Goal: Task Accomplishment & Management: Manage account settings

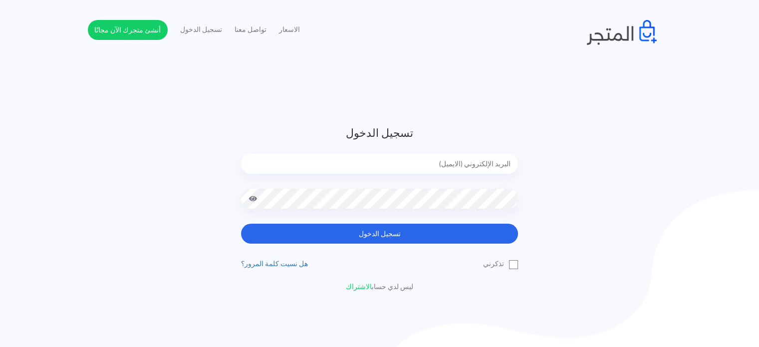
click at [436, 169] on input "email" at bounding box center [379, 164] width 277 height 20
type input "diaraest2024@gmail.com"
click at [241, 223] on button "تسجيل الدخول" at bounding box center [379, 233] width 277 height 20
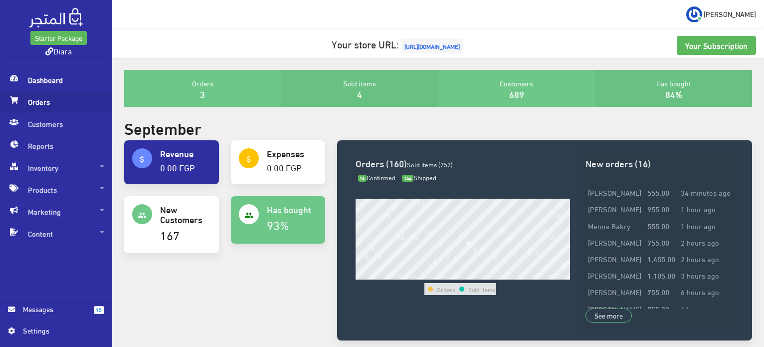
click at [41, 104] on span "Orders" at bounding box center [56, 102] width 96 height 22
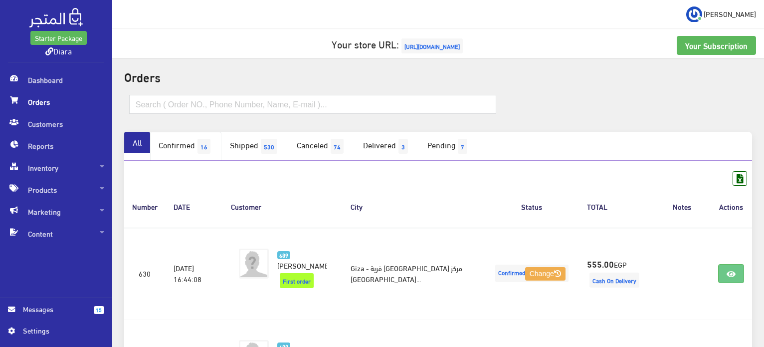
click at [191, 141] on link "Confirmed 16" at bounding box center [185, 146] width 71 height 29
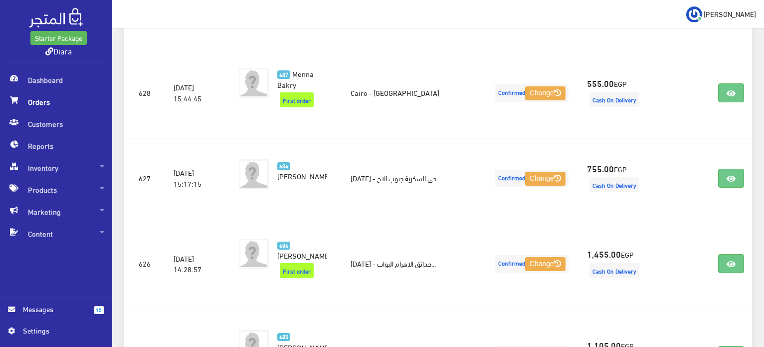
scroll to position [382, 0]
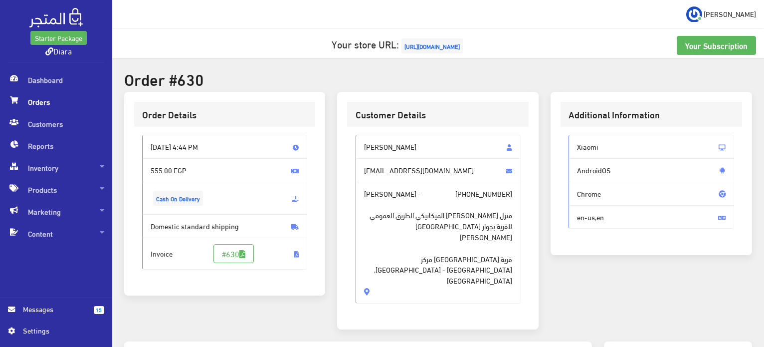
drag, startPoint x: 379, startPoint y: 219, endPoint x: 361, endPoint y: 133, distance: 88.1
click at [361, 133] on div "[PERSON_NAME] [EMAIL_ADDRESS][DOMAIN_NAME] [PERSON_NAME] - [PHONE_NUMBER] منزل …" at bounding box center [438, 223] width 182 height 192
copy div "[PERSON_NAME] [PERSON_NAME][EMAIL_ADDRESS][DOMAIN_NAME] [PERSON_NAME] - [PHONE_…"
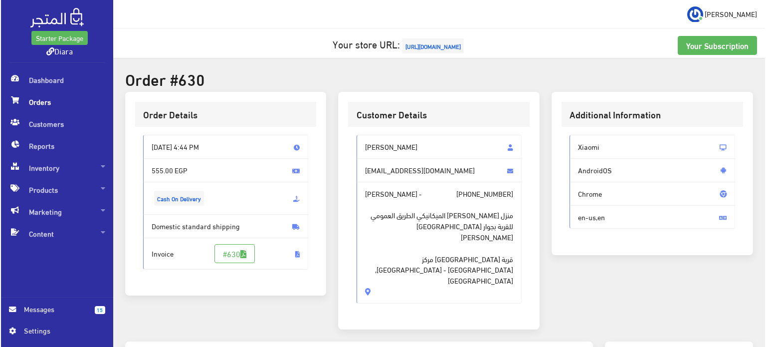
scroll to position [284, 0]
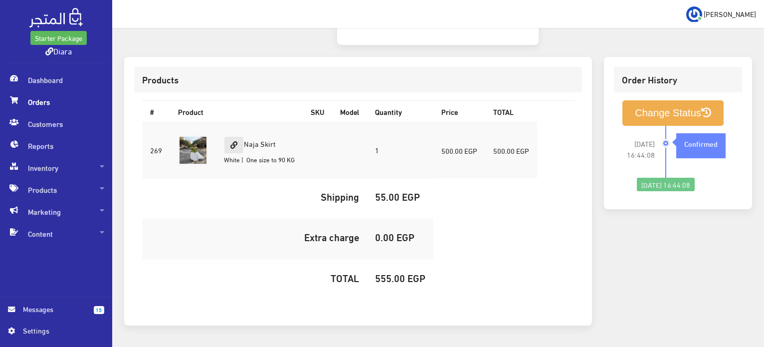
drag, startPoint x: 278, startPoint y: 108, endPoint x: 229, endPoint y: 110, distance: 49.4
click at [229, 122] on td "Naja Skirt White | One size to 90 KG" at bounding box center [259, 150] width 87 height 56
copy td "Naja Skirt"
click at [386, 272] on h5 "555.00 EGP" at bounding box center [400, 277] width 50 height 11
click at [387, 272] on h5 "555.00 EGP" at bounding box center [400, 277] width 50 height 11
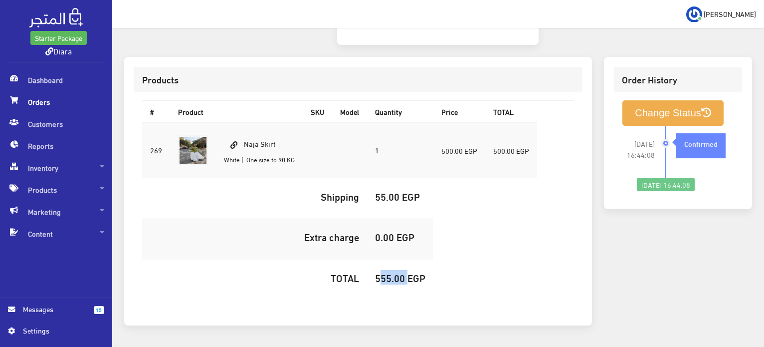
copy h5 "555.00"
click at [685, 100] on button "Change Status" at bounding box center [672, 112] width 101 height 25
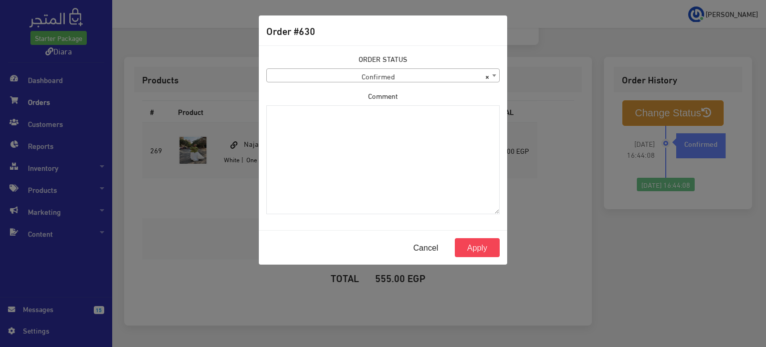
click at [366, 67] on div "ORDER STATUS Confirmed Shipped Canceled Delivered Denied Refused By Customer Pe…" at bounding box center [382, 67] width 233 height 29
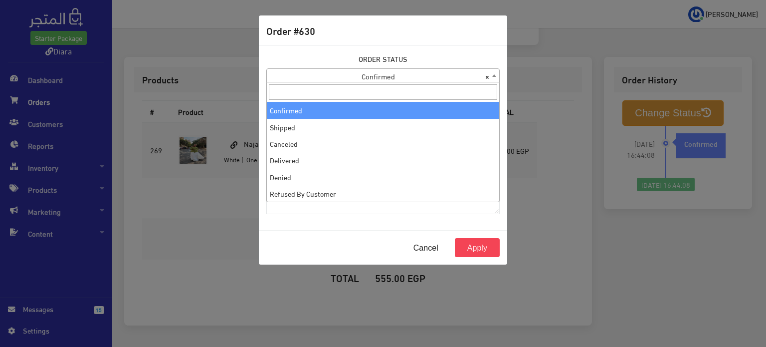
click at [366, 73] on span "× Confirmed" at bounding box center [383, 76] width 232 height 14
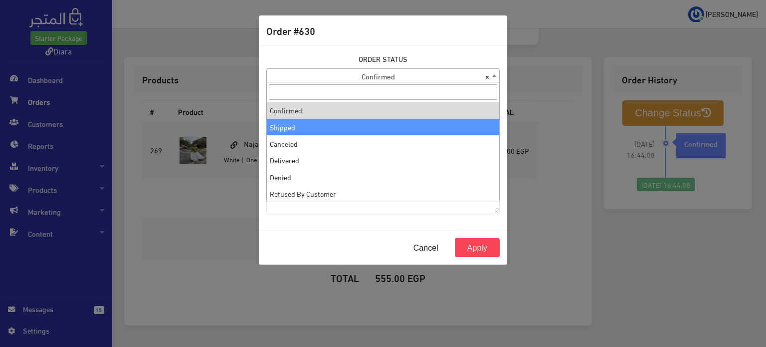
select select "2"
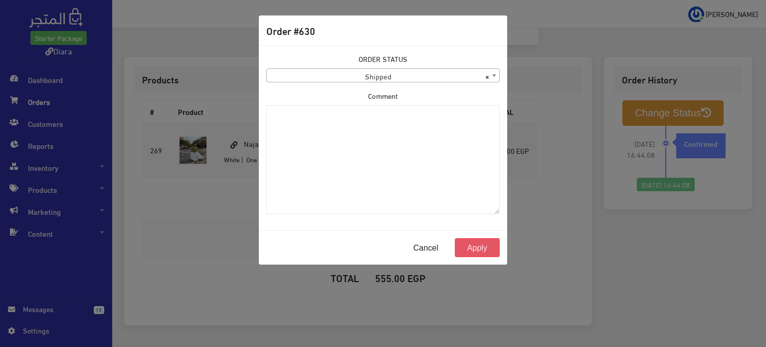
click at [481, 245] on button "Apply" at bounding box center [477, 247] width 45 height 19
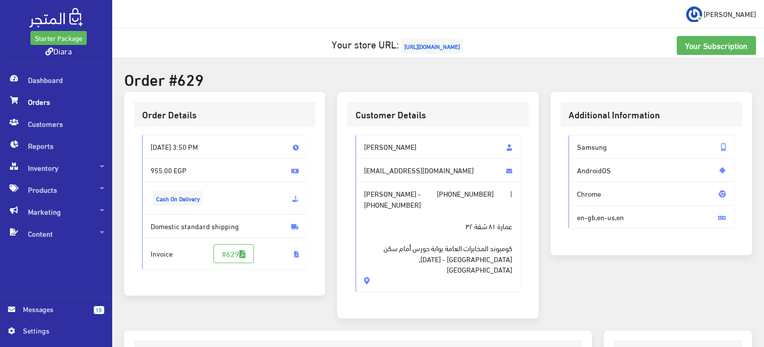
drag, startPoint x: 410, startPoint y: 264, endPoint x: 337, endPoint y: 128, distance: 154.6
click at [337, 128] on div "Customer Details Maram mohamed Maram.mohamed1730@gmail.com Maram mohamed - +201…" at bounding box center [437, 205] width 201 height 226
copy div "Maram mohamed Maram.mohamed1730@gmail.com Maram mohamed - +201019283043 | +2010…"
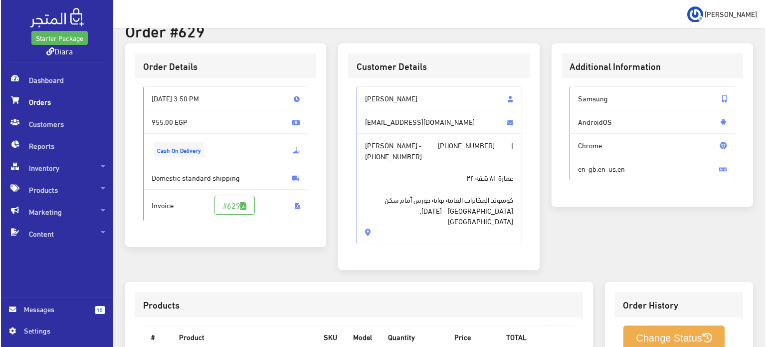
scroll to position [299, 0]
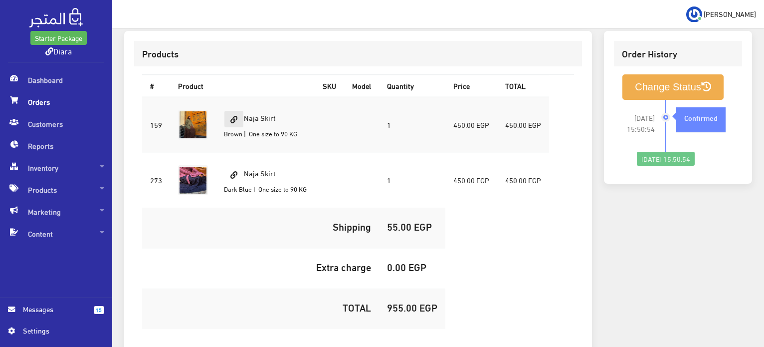
drag, startPoint x: 293, startPoint y: 105, endPoint x: 233, endPoint y: 109, distance: 60.5
click at [233, 109] on td "Naja Skirt Brown | One size to 90 KG" at bounding box center [265, 125] width 99 height 56
copy td "Naja Skirt"
click at [406, 301] on h5 "955.00 EGP" at bounding box center [412, 306] width 50 height 11
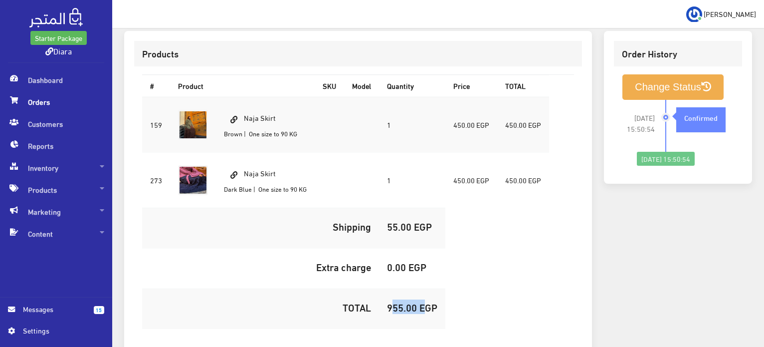
copy h5 "955.00"
click at [687, 100] on div "2025-09-29 15:50:54 Confirmed" at bounding box center [699, 126] width 69 height 52
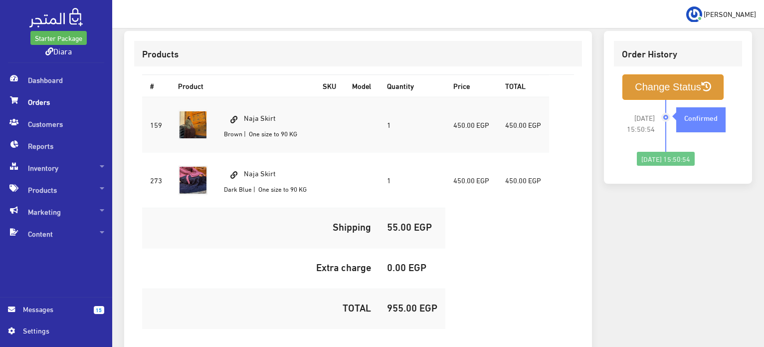
click at [687, 83] on button "Change Status" at bounding box center [672, 86] width 101 height 25
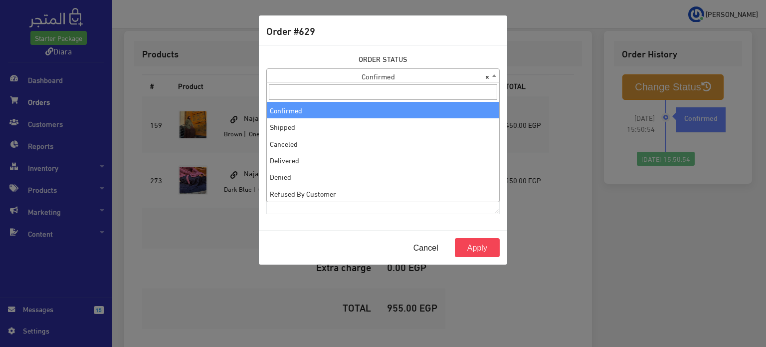
click at [381, 75] on span "× Confirmed" at bounding box center [383, 76] width 232 height 14
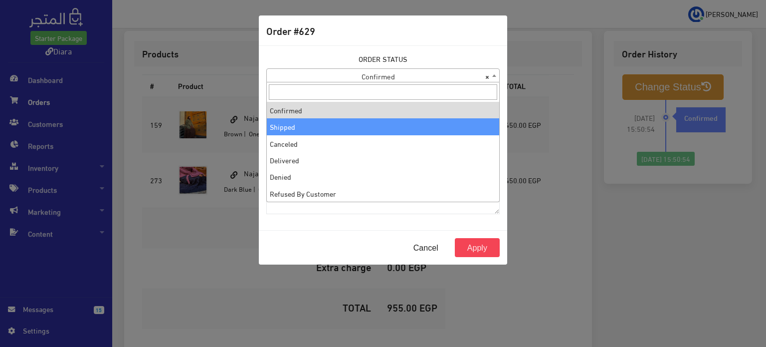
select select "2"
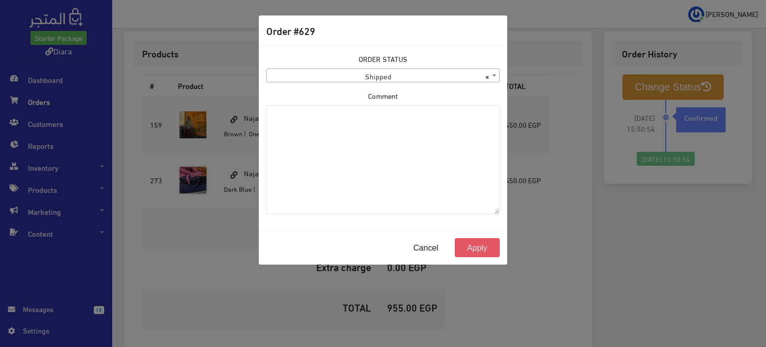
click at [486, 251] on button "Apply" at bounding box center [477, 247] width 45 height 19
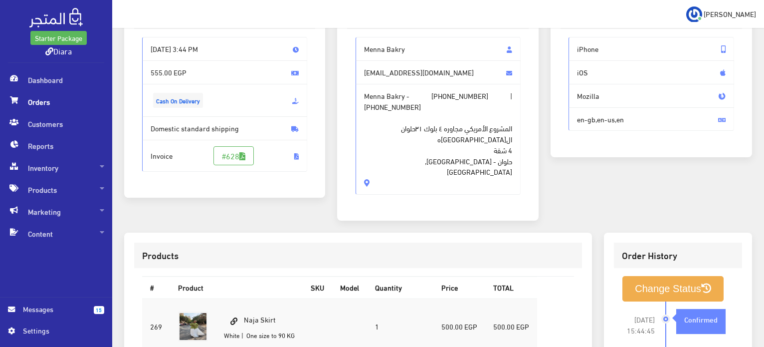
scroll to position [83, 0]
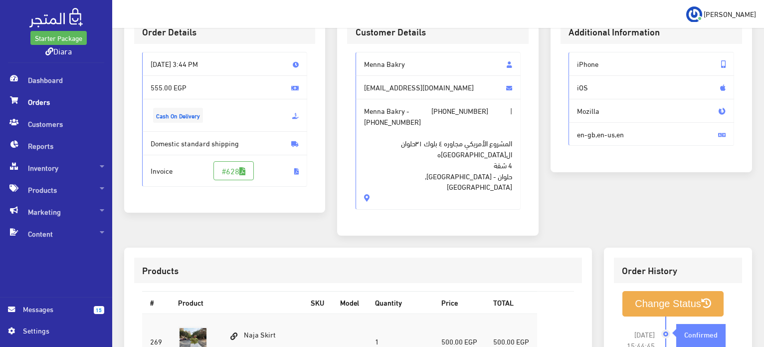
drag, startPoint x: 418, startPoint y: 171, endPoint x: 351, endPoint y: 49, distance: 138.4
click at [351, 49] on div "Menna Bakry mennaali7777@icloud.com Menna Bakry - +201122010759 | +201122010759…" at bounding box center [438, 135] width 182 height 182
copy div "Menna Bakry mennaali7777@icloud.com Menna Bakry - +201122010759 | +201122010759…"
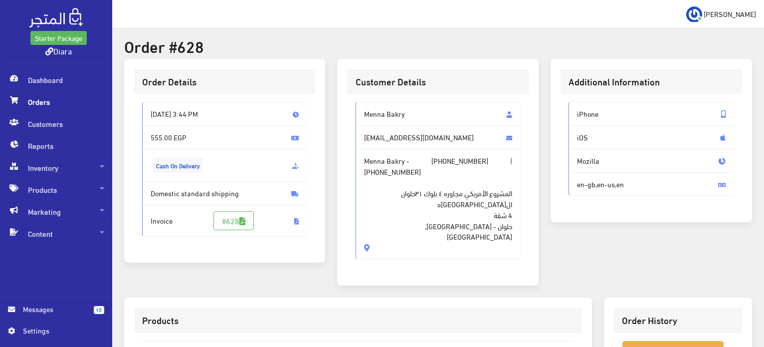
scroll to position [183, 0]
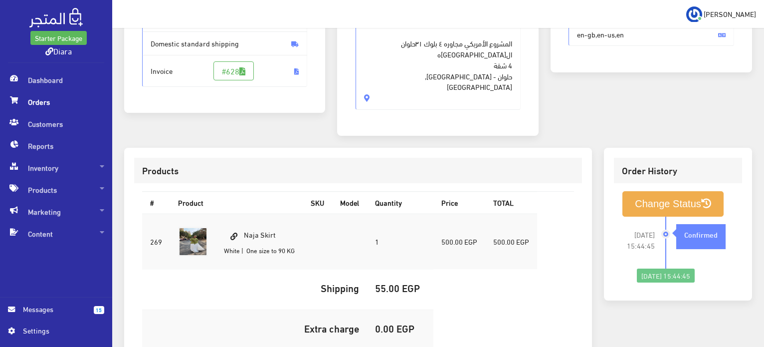
drag, startPoint x: 293, startPoint y: 215, endPoint x: 243, endPoint y: 201, distance: 51.4
click at [243, 213] on td "Naja Skirt White | One size to 90 KG" at bounding box center [259, 241] width 87 height 56
copy td "Naja Skirt"
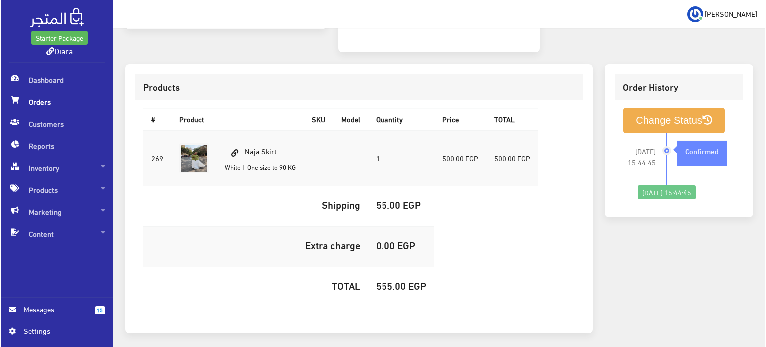
scroll to position [282, 0]
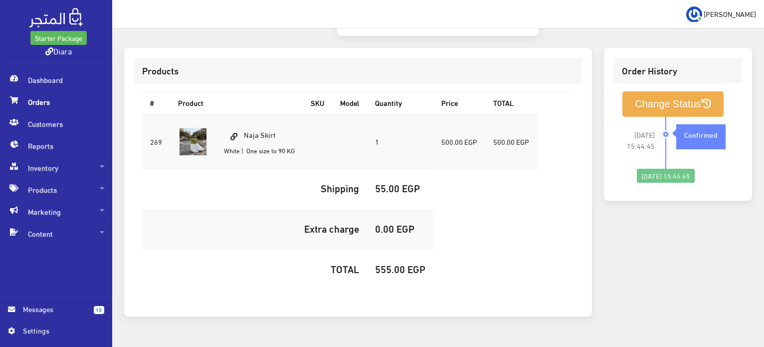
click at [398, 263] on h5 "555.00 EGP" at bounding box center [400, 268] width 50 height 11
copy h5 "555.00"
click at [649, 91] on button "Change Status" at bounding box center [672, 103] width 101 height 25
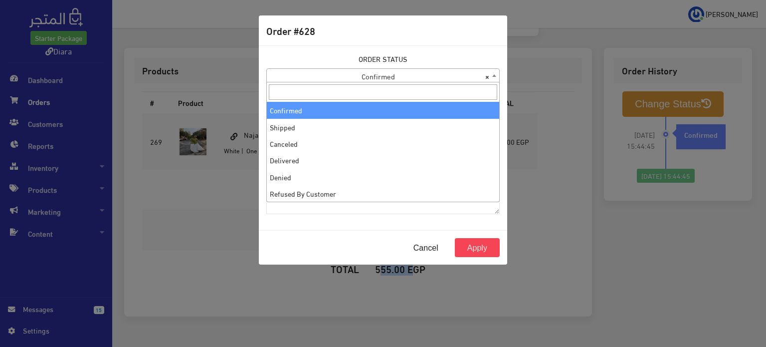
click at [346, 77] on span "× Confirmed" at bounding box center [383, 76] width 232 height 14
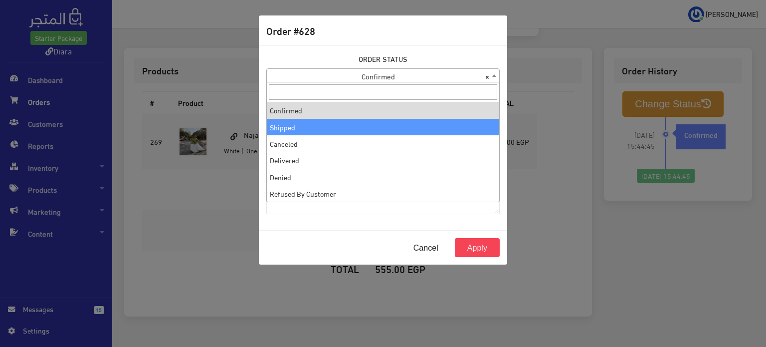
select select "2"
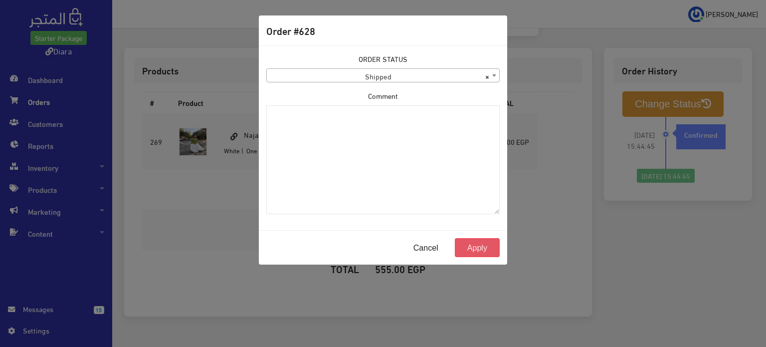
click at [467, 241] on button "Apply" at bounding box center [477, 247] width 45 height 19
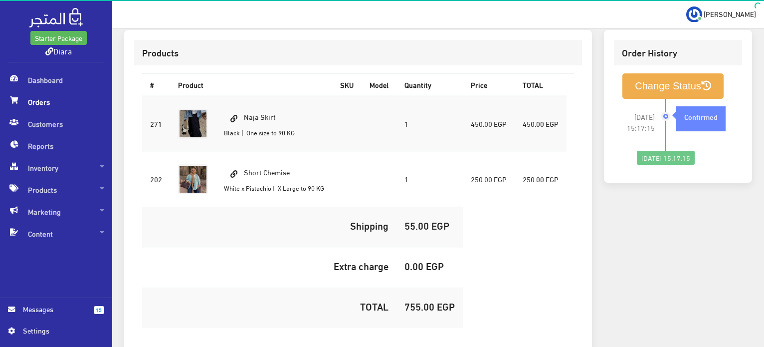
scroll to position [51, 0]
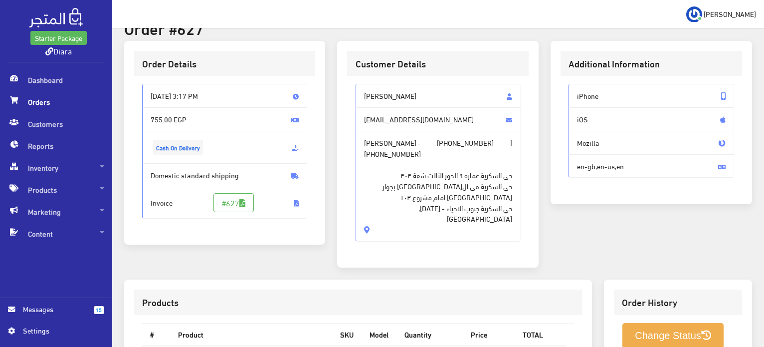
drag, startPoint x: 374, startPoint y: 214, endPoint x: 355, endPoint y: 87, distance: 128.6
click at [355, 87] on div "[PERSON_NAME] [EMAIL_ADDRESS][DOMAIN_NAME] [PERSON_NAME] - [PHONE_NUMBER] | [PH…" at bounding box center [438, 167] width 182 height 182
copy div "[PERSON_NAME] [EMAIL_ADDRESS][DOMAIN_NAME] [PERSON_NAME] - [PHONE_NUMBER] | [PH…"
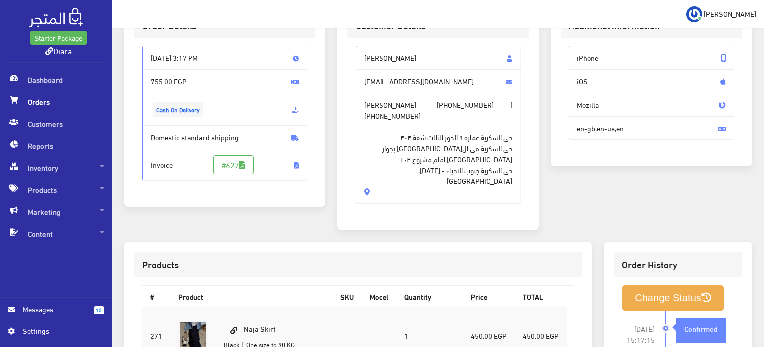
scroll to position [151, 0]
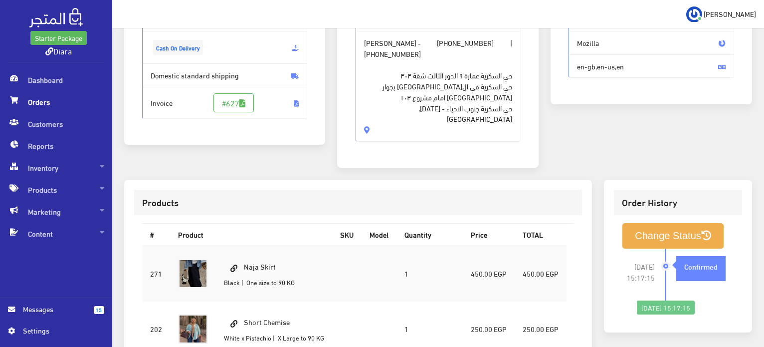
drag, startPoint x: 286, startPoint y: 253, endPoint x: 246, endPoint y: 245, distance: 40.3
click at [246, 245] on td "Naja Skirt Black | One size to 90 KG" at bounding box center [274, 273] width 116 height 56
copy td "Naja Skirt"
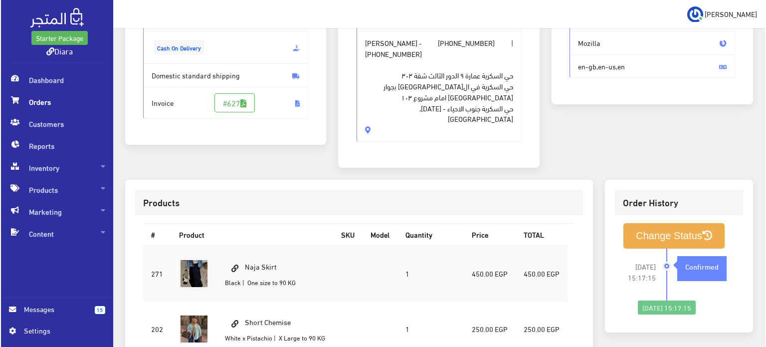
scroll to position [350, 0]
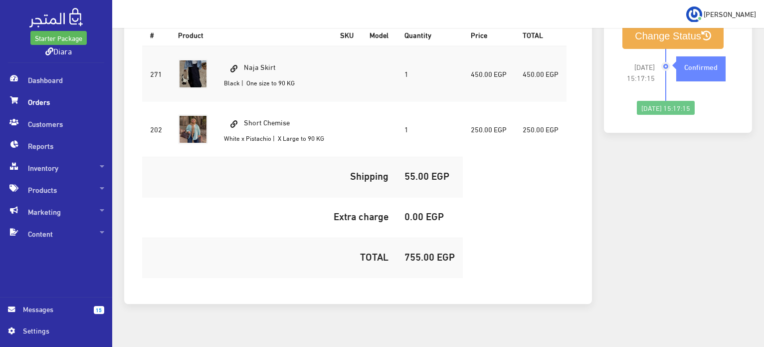
click at [427, 250] on h5 "755.00 EGP" at bounding box center [429, 255] width 50 height 11
copy h5 "755.00"
click at [687, 31] on button "Change Status" at bounding box center [672, 35] width 101 height 25
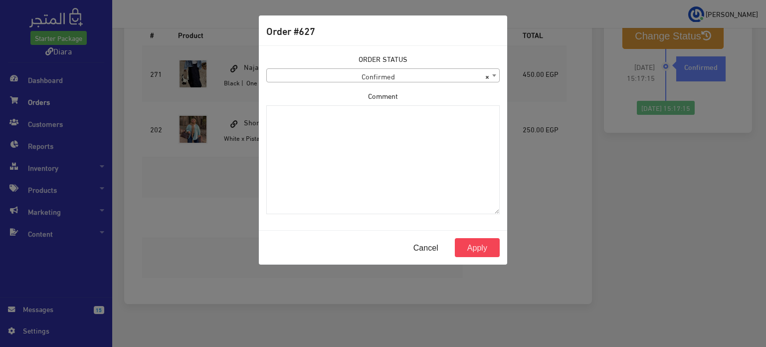
click at [355, 61] on div "ORDER STATUS Confirmed Shipped Canceled Delivered Denied Refused By Customer Pe…" at bounding box center [382, 67] width 233 height 29
drag, startPoint x: 355, startPoint y: 63, endPoint x: 355, endPoint y: 83, distance: 19.4
click at [355, 65] on div "ORDER STATUS Confirmed Shipped Canceled Delivered Denied Refused By Customer Pe…" at bounding box center [382, 67] width 233 height 29
click at [355, 83] on div "ORDER STATUS Confirmed Shipped Canceled Delivered Denied Refused By Customer Pe…" at bounding box center [382, 137] width 245 height 169
click at [355, 77] on span "× Confirmed" at bounding box center [383, 76] width 232 height 14
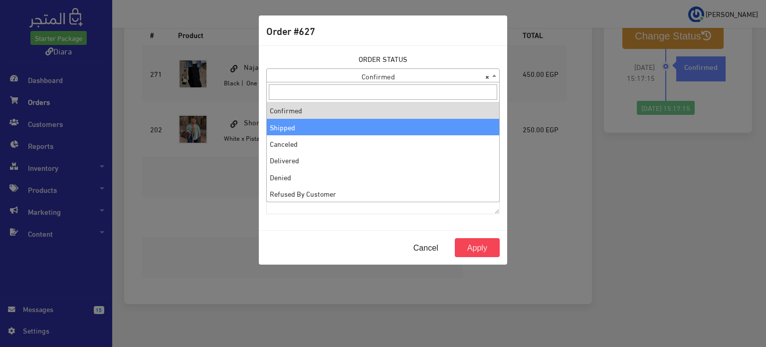
select select "2"
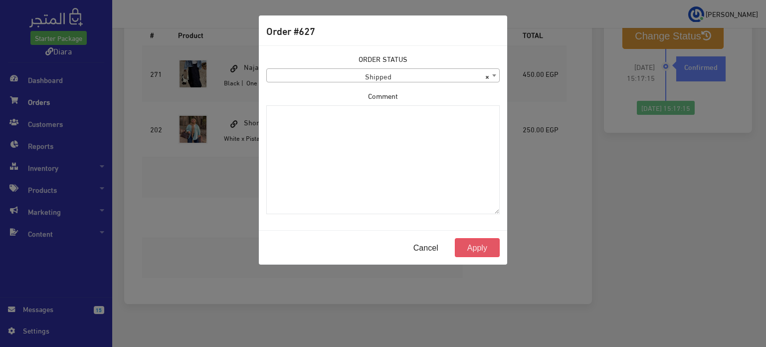
click at [491, 243] on button "Apply" at bounding box center [477, 247] width 45 height 19
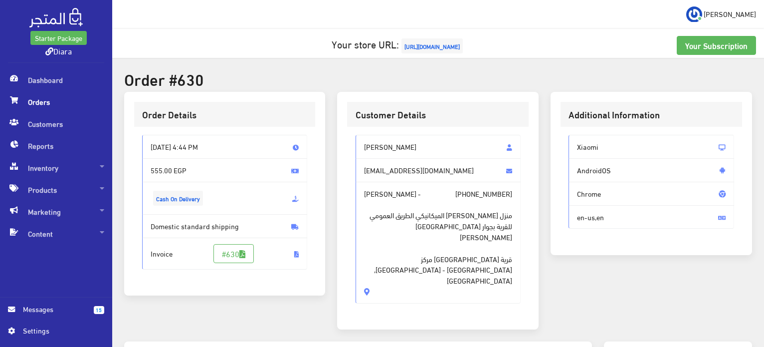
scroll to position [284, 0]
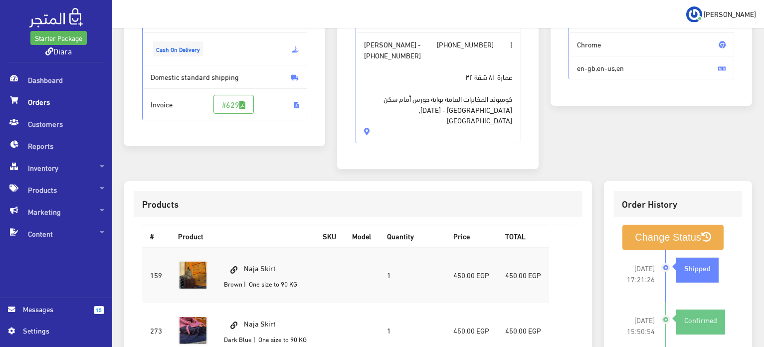
scroll to position [150, 0]
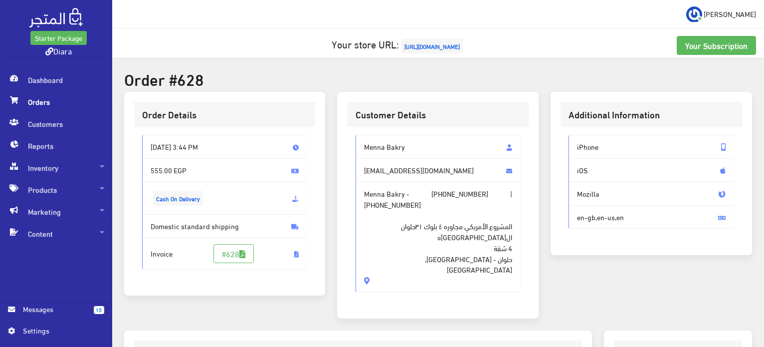
scroll to position [282, 0]
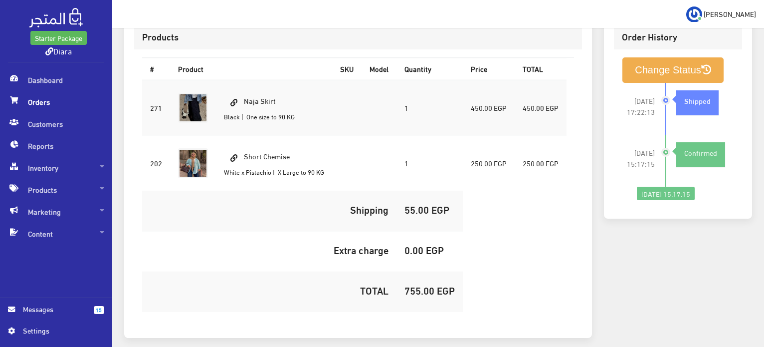
scroll to position [350, 0]
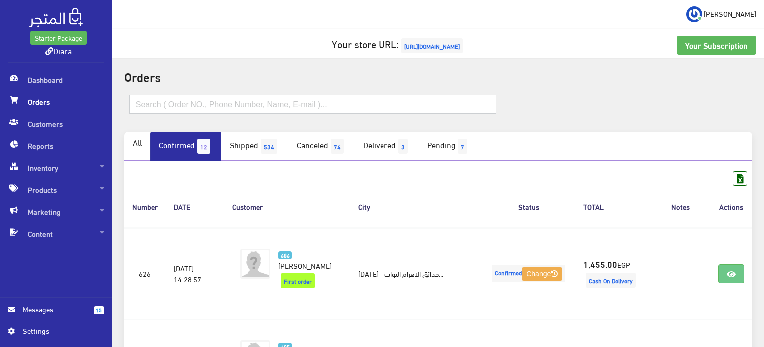
click at [213, 104] on input "text" at bounding box center [312, 104] width 367 height 19
paste input "[PERSON_NAME]"
type input "[PERSON_NAME]"
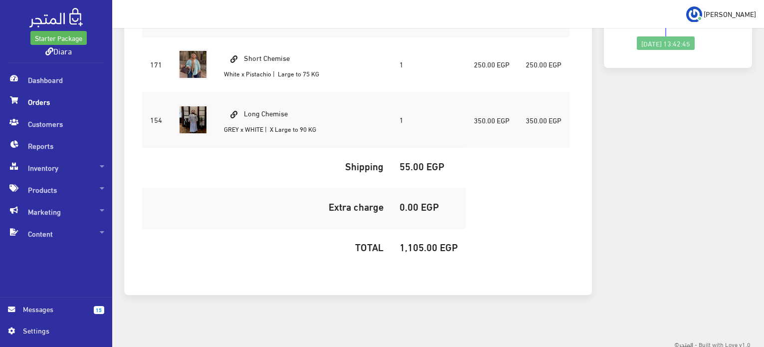
scroll to position [239, 0]
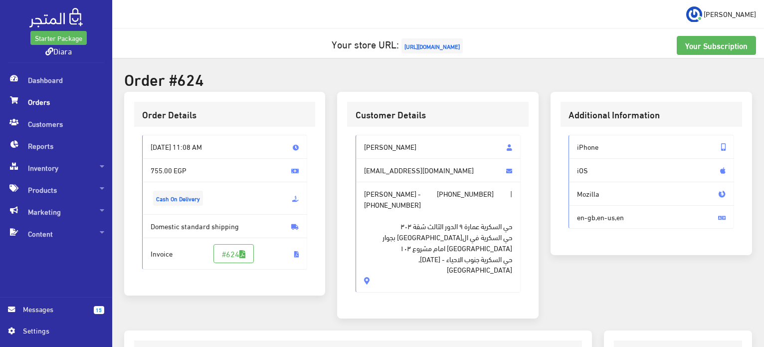
drag, startPoint x: 379, startPoint y: 262, endPoint x: 407, endPoint y: 224, distance: 47.8
click at [407, 224] on span "حي السكرية عمارة ٩ الدور الثالث شقة ٣٠٣ [GEOGRAPHIC_DATA] في ال[GEOGRAPHIC_DATA…" at bounding box center [438, 241] width 149 height 65
drag, startPoint x: 416, startPoint y: 149, endPoint x: 396, endPoint y: 149, distance: 19.9
click at [369, 153] on span "Ghada badawy" at bounding box center [439, 147] width 166 height 24
click at [400, 141] on span "Ghada badawy" at bounding box center [439, 147] width 166 height 24
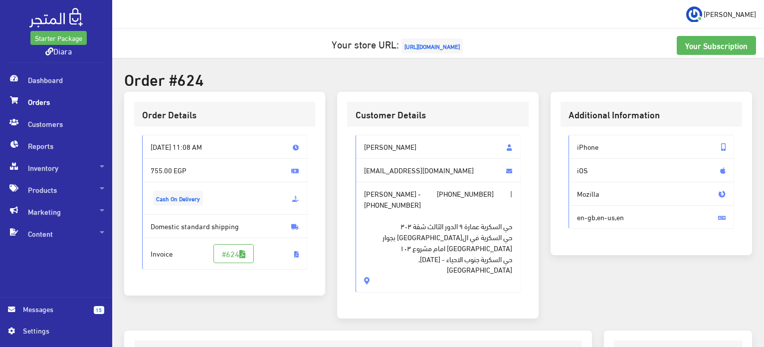
drag, startPoint x: 408, startPoint y: 144, endPoint x: 362, endPoint y: 143, distance: 46.4
click at [362, 143] on span "[PERSON_NAME]" at bounding box center [439, 147] width 166 height 24
copy span "[PERSON_NAME]"
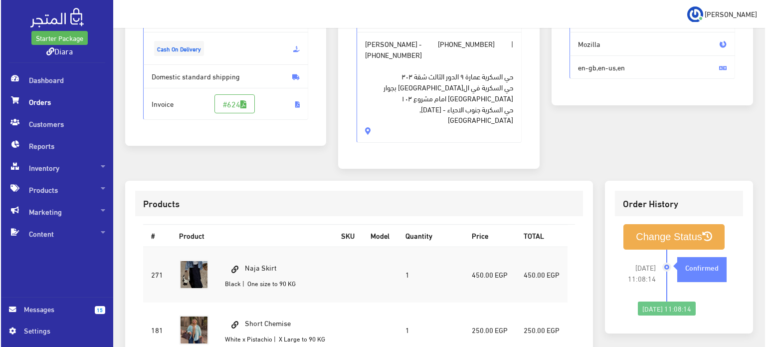
scroll to position [299, 0]
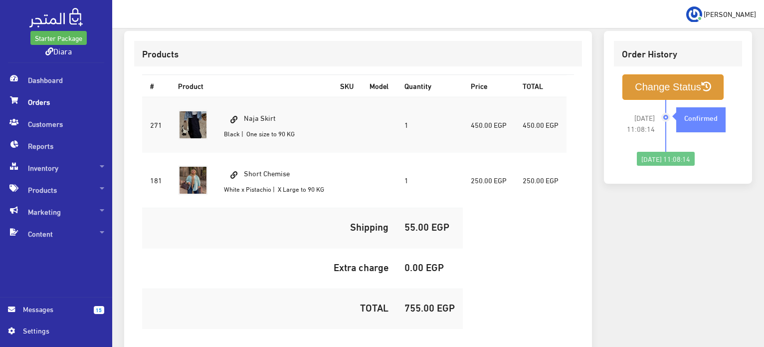
click at [651, 74] on button "Change Status" at bounding box center [672, 86] width 101 height 25
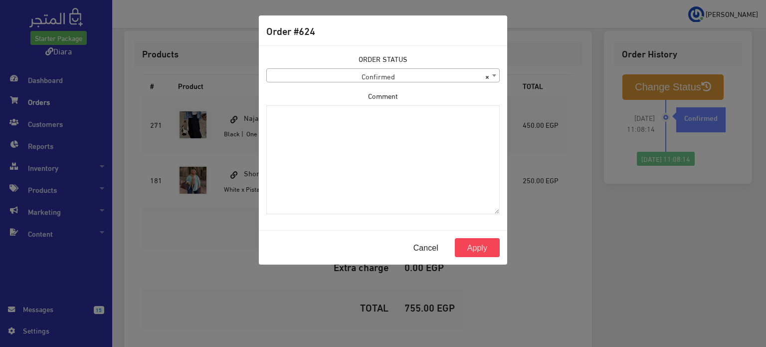
click at [340, 79] on span "× Confirmed" at bounding box center [383, 76] width 232 height 14
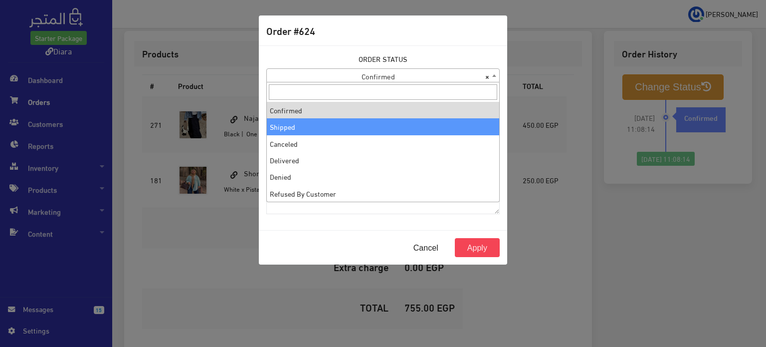
select select "2"
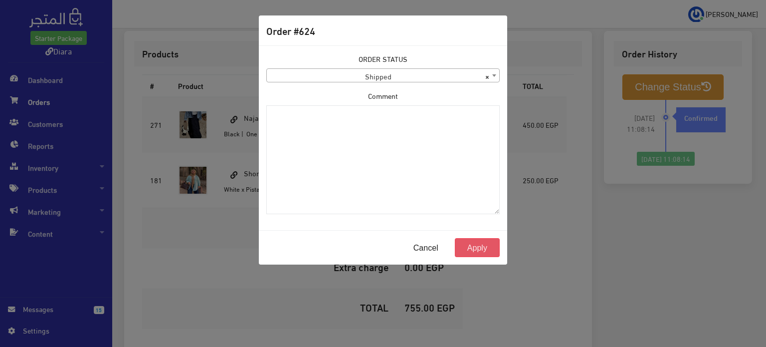
click at [483, 241] on button "Apply" at bounding box center [477, 247] width 45 height 19
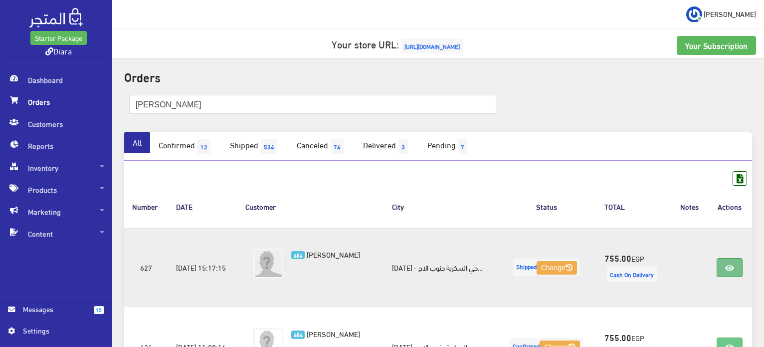
click at [732, 266] on icon at bounding box center [729, 268] width 9 height 8
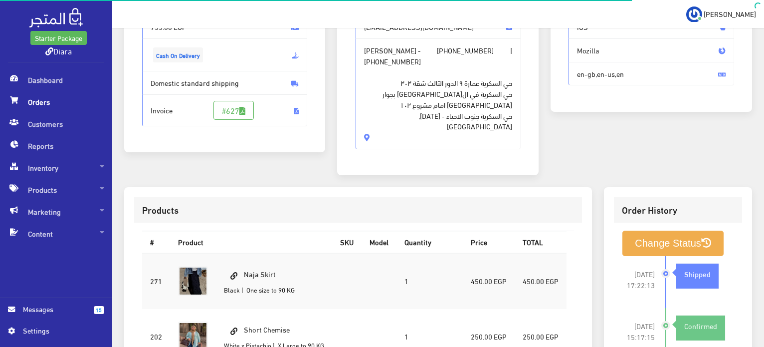
scroll to position [299, 0]
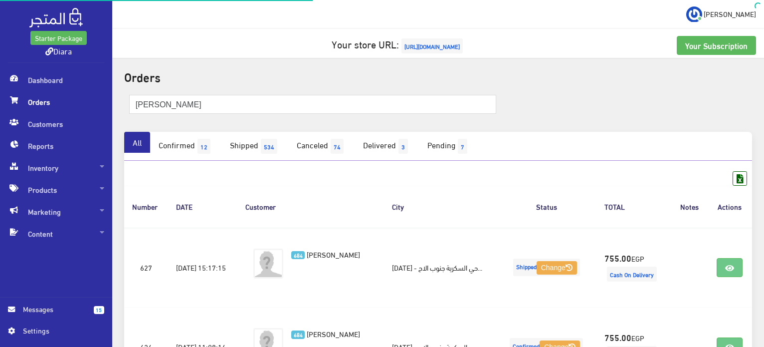
scroll to position [197, 0]
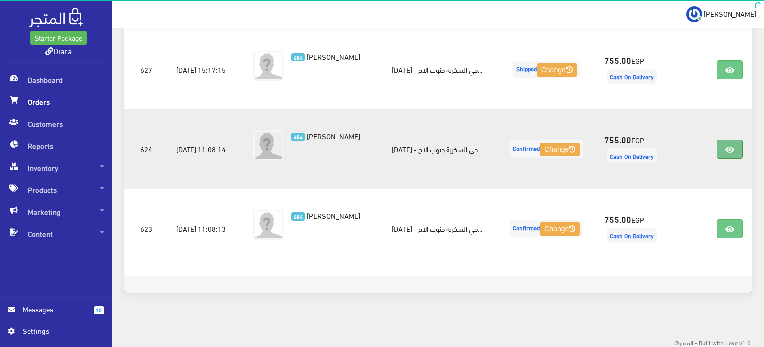
click at [727, 149] on icon at bounding box center [729, 150] width 9 height 8
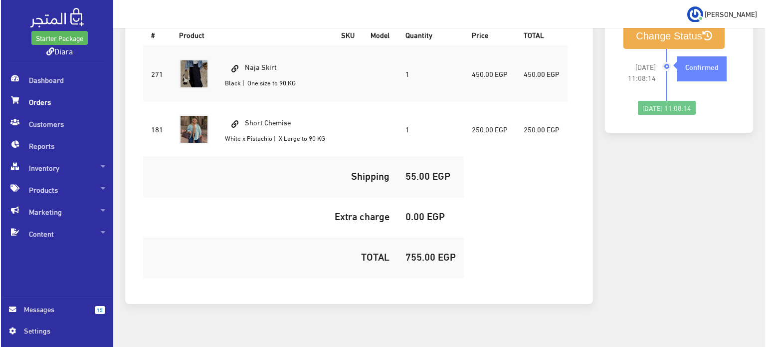
scroll to position [101, 0]
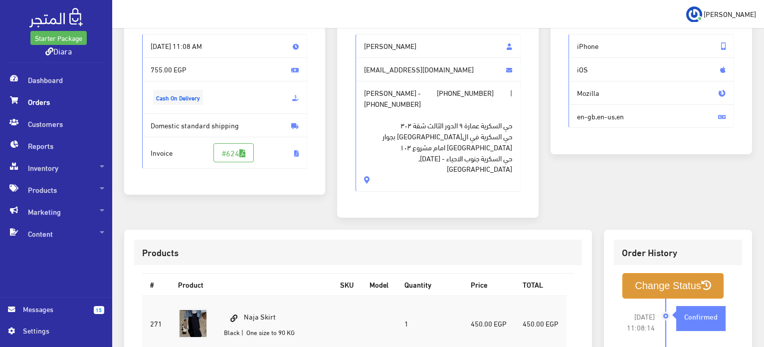
click at [665, 277] on button "Change Status" at bounding box center [672, 285] width 101 height 25
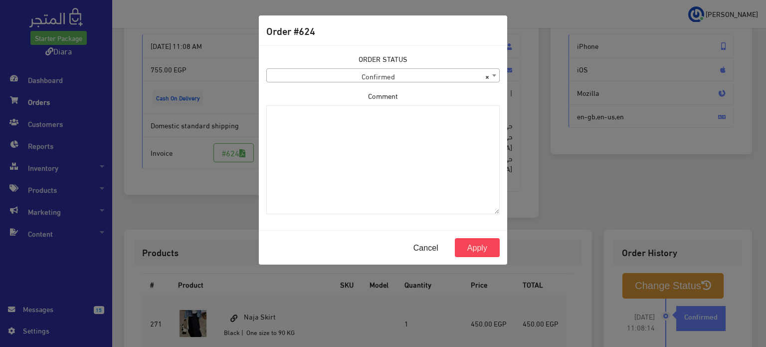
click at [400, 86] on div "ORDER STATUS Confirmed Shipped Canceled Delivered Denied Refused By Customer Pe…" at bounding box center [382, 137] width 245 height 169
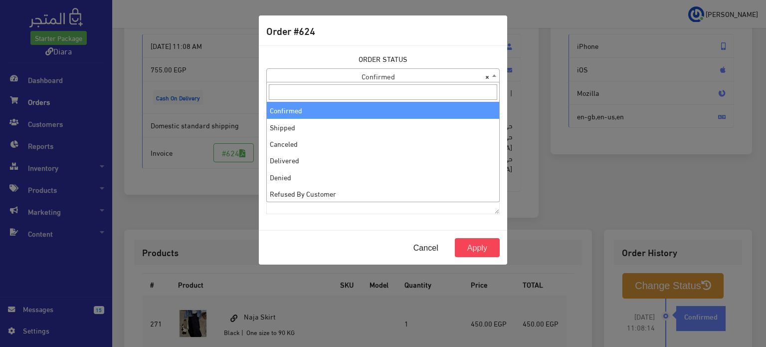
click at [400, 79] on span "× Confirmed" at bounding box center [383, 76] width 232 height 14
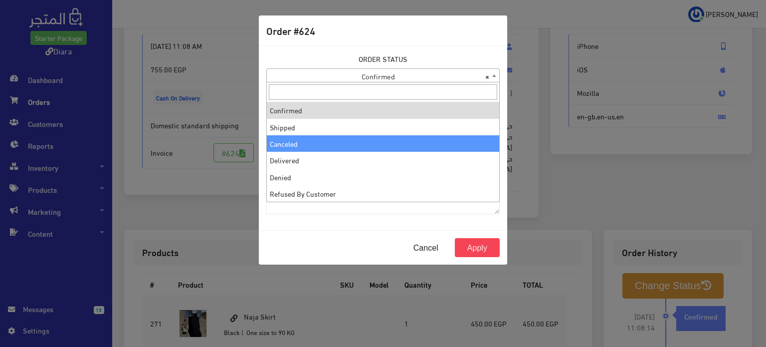
select select "3"
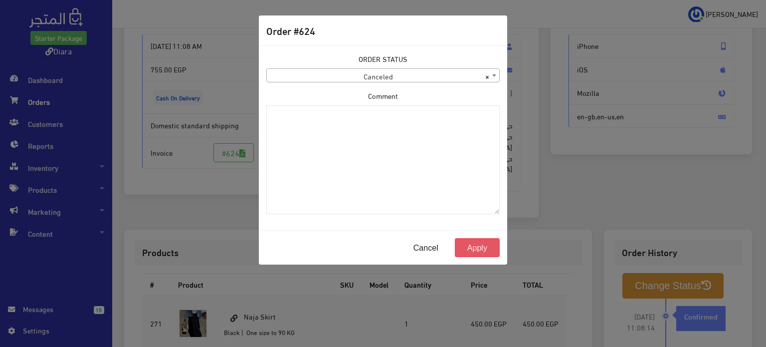
click at [485, 248] on button "Apply" at bounding box center [477, 247] width 45 height 19
